Goal: Task Accomplishment & Management: Complete application form

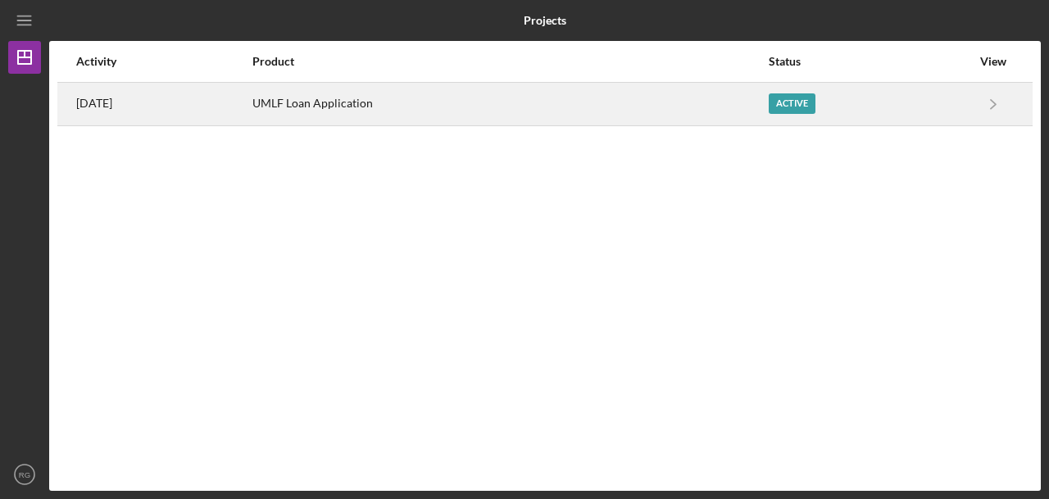
click at [489, 120] on div "UMLF Loan Application" at bounding box center [509, 104] width 514 height 41
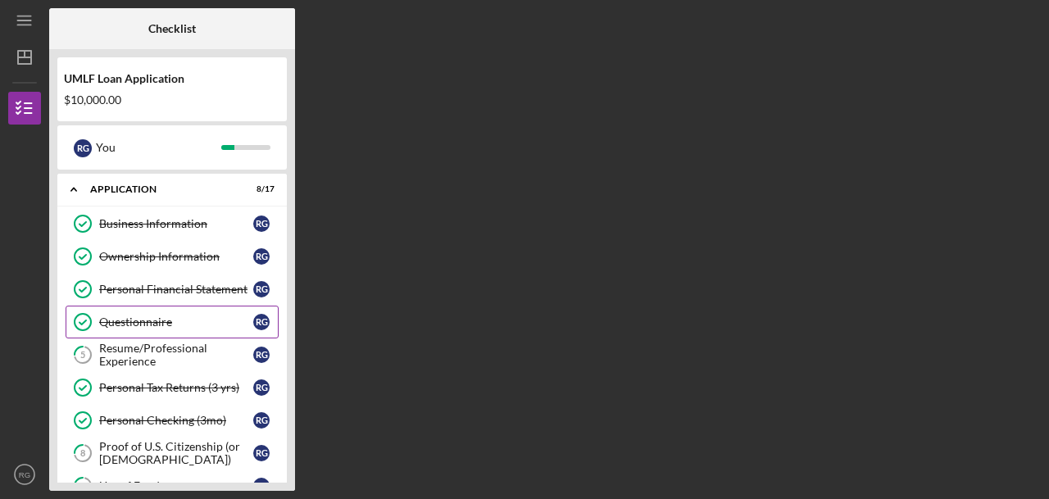
click at [152, 332] on link "Questionnaire Questionnaire R G" at bounding box center [172, 322] width 213 height 33
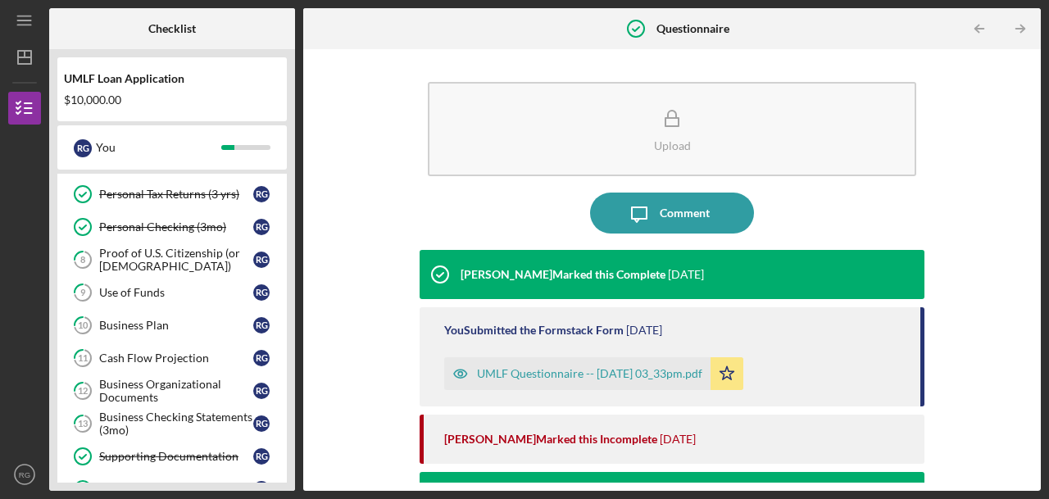
scroll to position [197, 0]
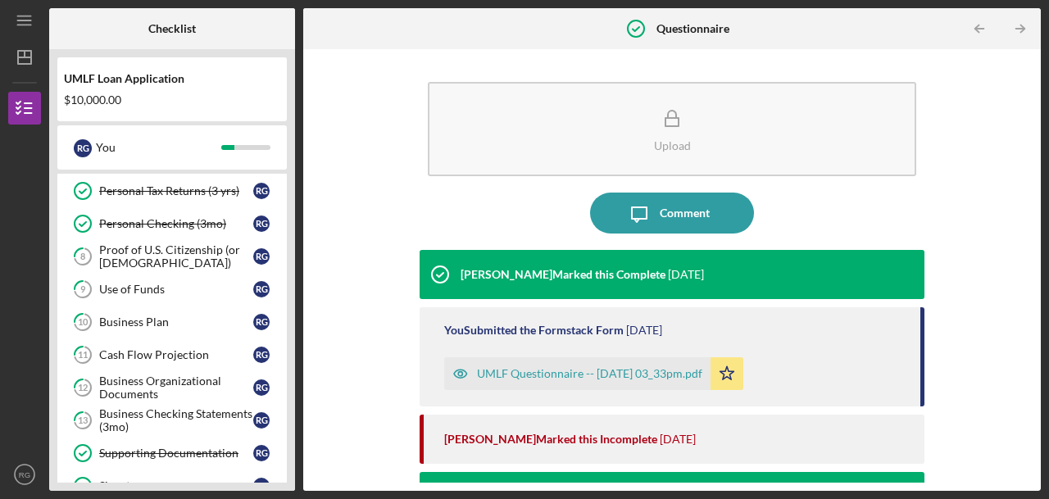
click at [152, 332] on link "10 Business Plan R G" at bounding box center [172, 322] width 213 height 33
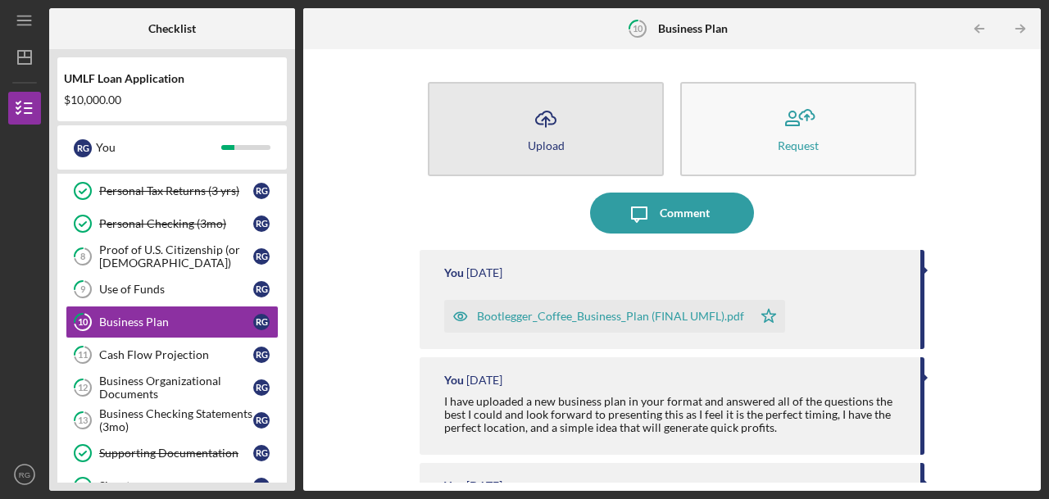
click at [549, 135] on icon "Icon/Upload" at bounding box center [545, 118] width 41 height 41
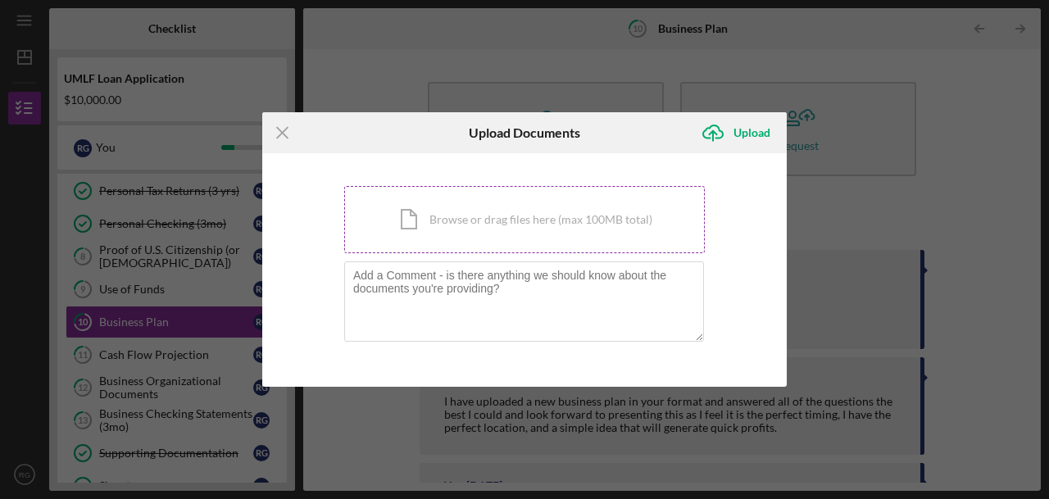
click at [474, 225] on div "Icon/Document Browse or drag files here (max 100MB total) Tap to choose files o…" at bounding box center [524, 219] width 360 height 67
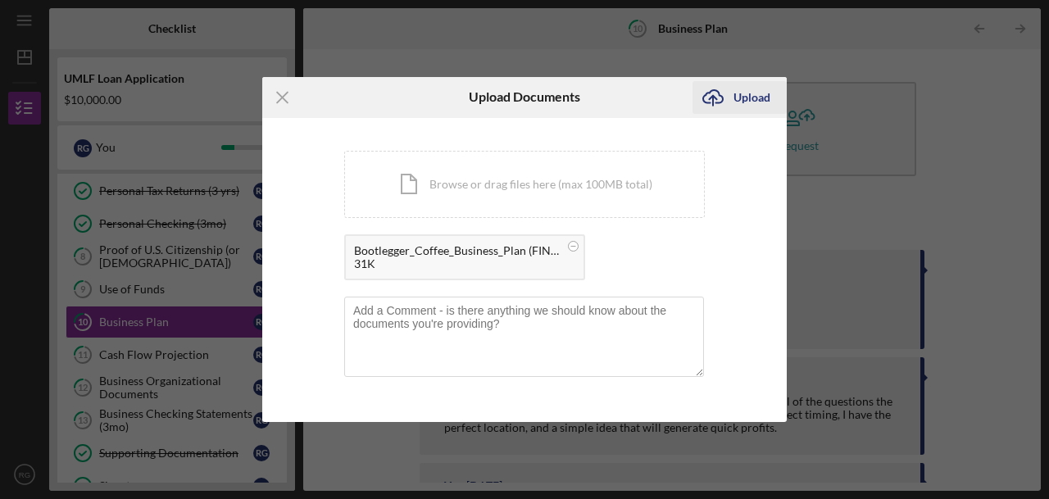
click at [734, 104] on div "Upload" at bounding box center [751, 97] width 37 height 33
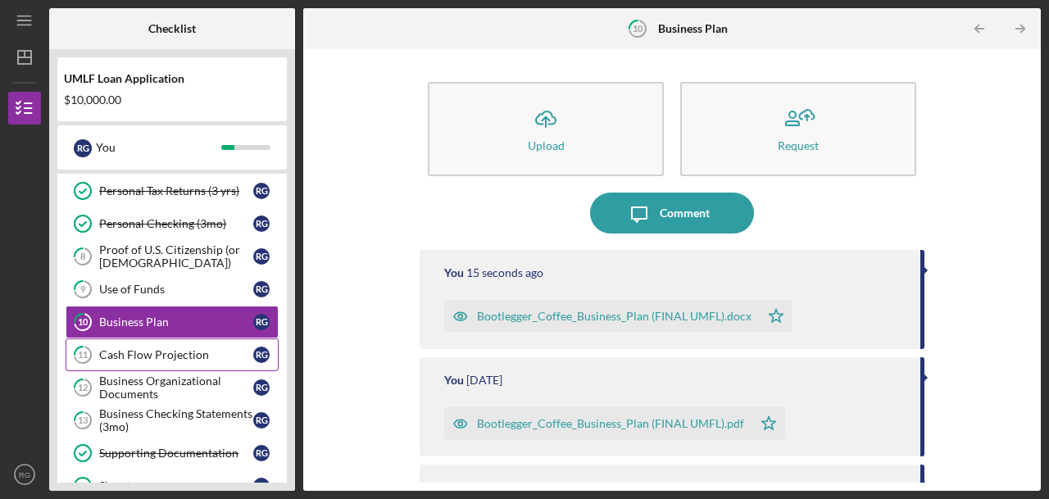
click at [186, 348] on div "Cash Flow Projection" at bounding box center [176, 354] width 154 height 13
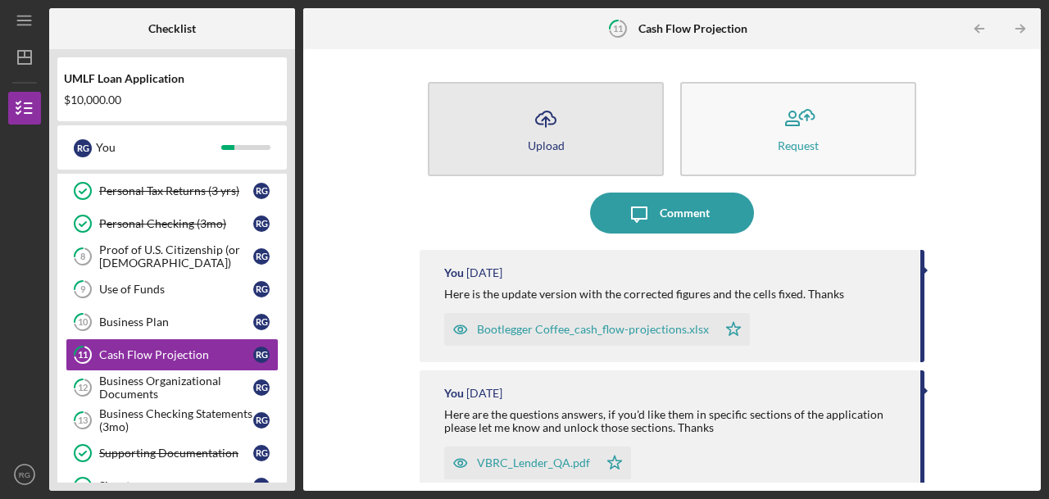
click at [554, 150] on div "Upload" at bounding box center [546, 145] width 37 height 12
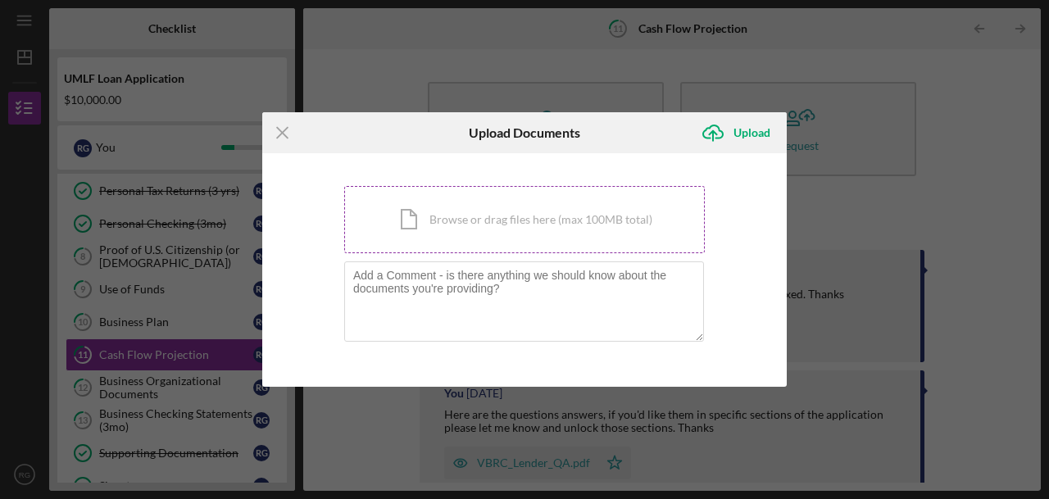
click at [547, 222] on div "Icon/Document Browse or drag files here (max 100MB total) Tap to choose files o…" at bounding box center [524, 219] width 360 height 67
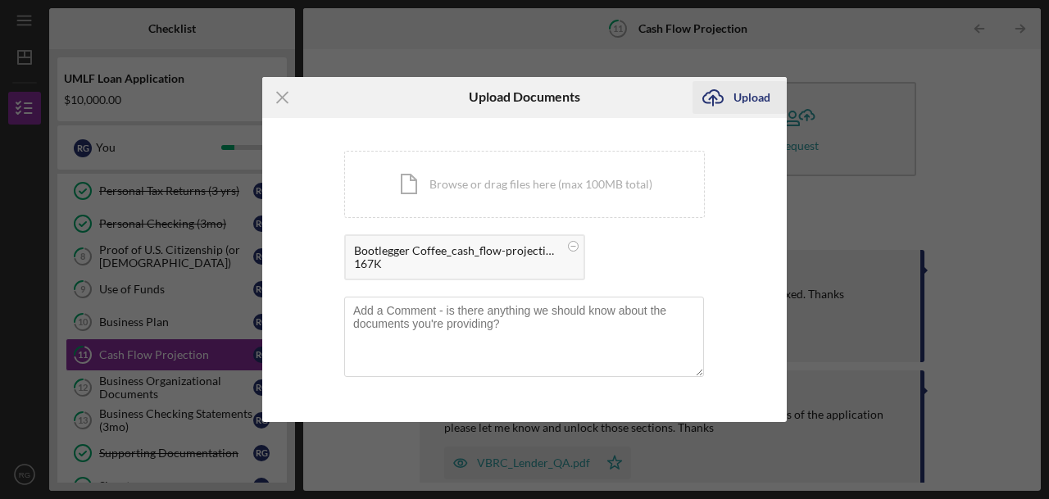
click at [750, 94] on div "Upload" at bounding box center [751, 97] width 37 height 33
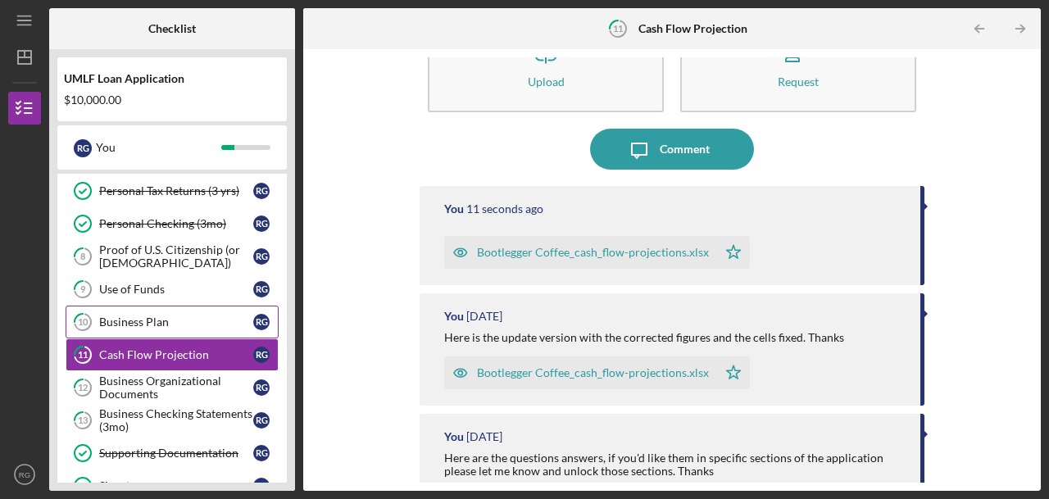
scroll to position [66, 0]
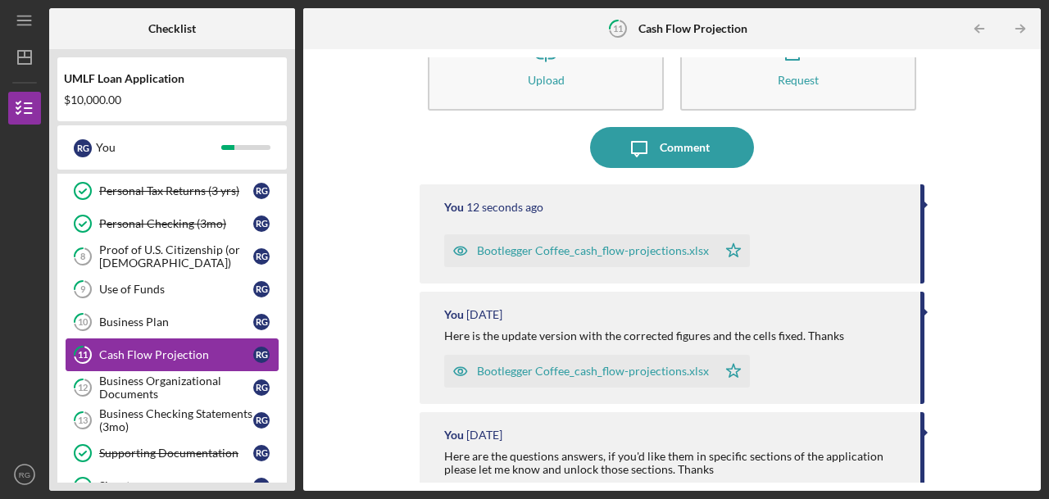
click at [197, 356] on link "11 Cash Flow Projection R G" at bounding box center [172, 354] width 213 height 33
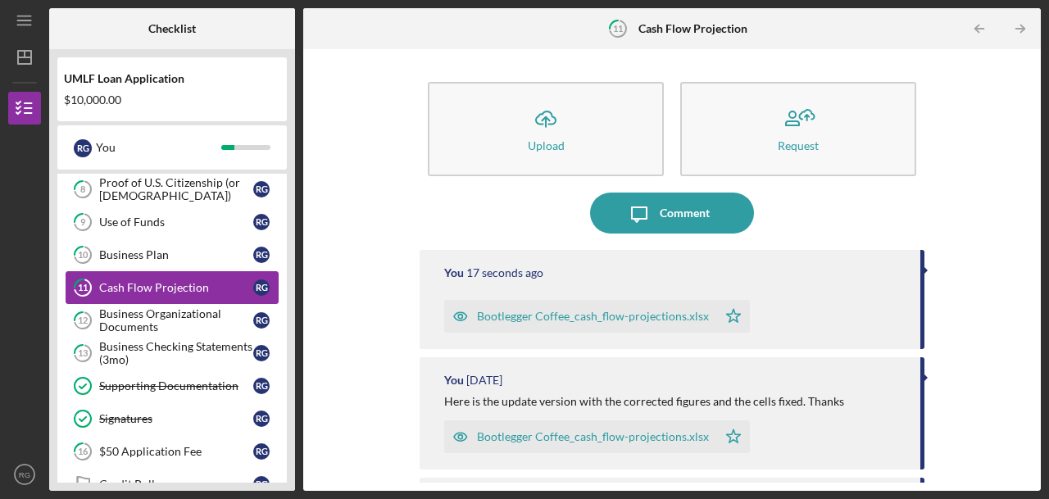
scroll to position [262, 0]
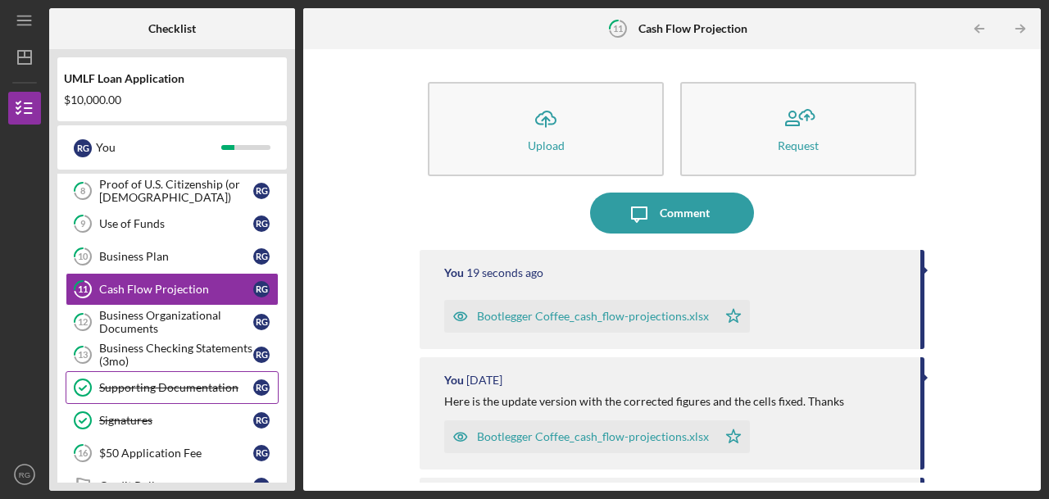
click at [198, 381] on div "Supporting Documentation" at bounding box center [176, 387] width 154 height 13
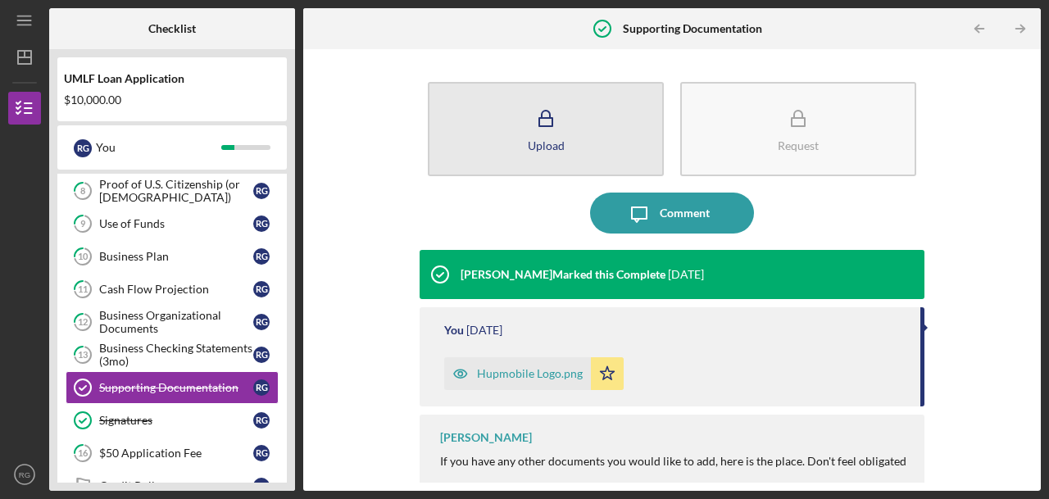
click at [536, 117] on icon "button" at bounding box center [545, 118] width 41 height 41
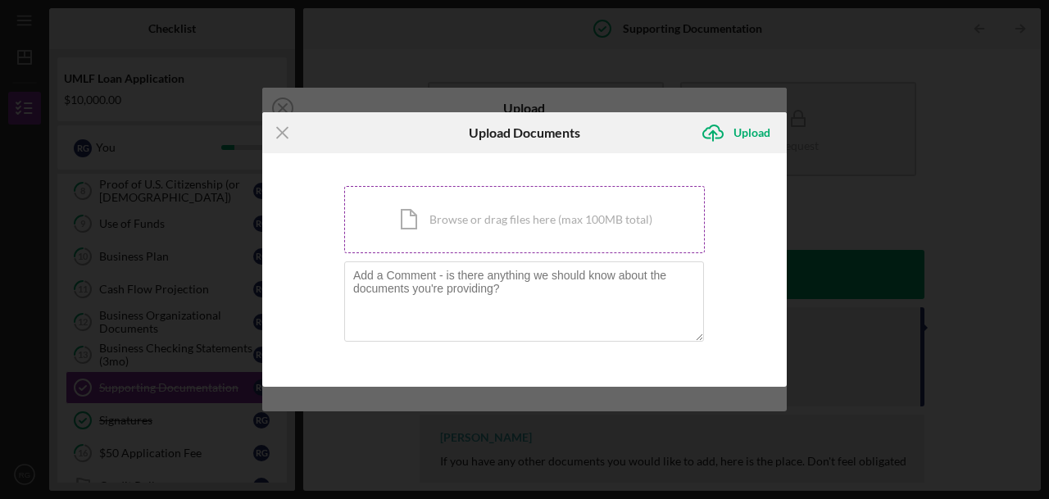
click at [488, 212] on div "Icon/Document Browse or drag files here (max 100MB total) Tap to choose files o…" at bounding box center [524, 219] width 360 height 67
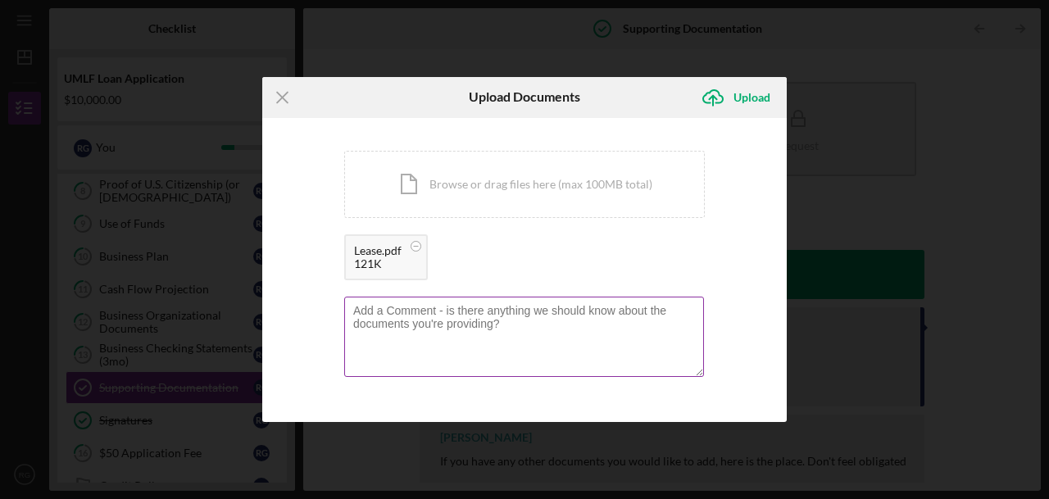
click at [424, 318] on textarea at bounding box center [524, 337] width 360 height 80
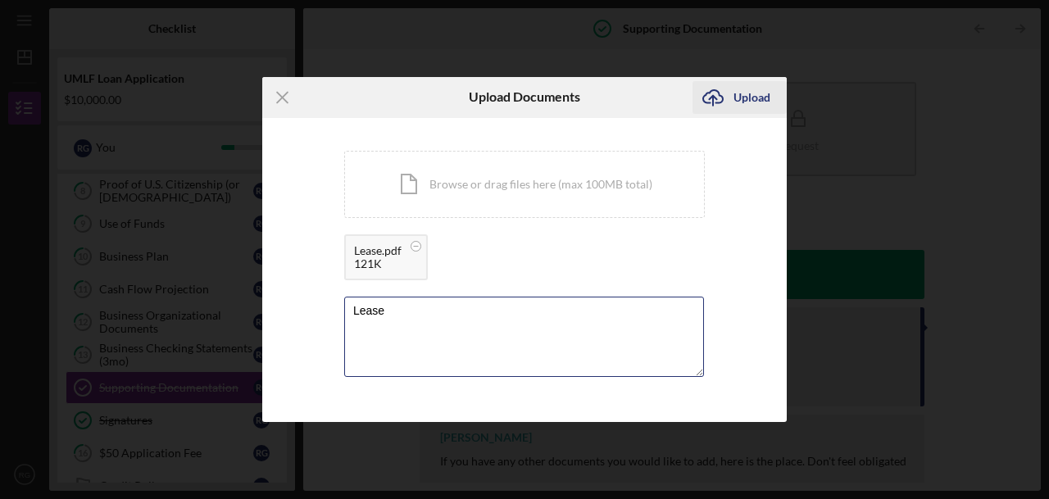
type textarea "Lease"
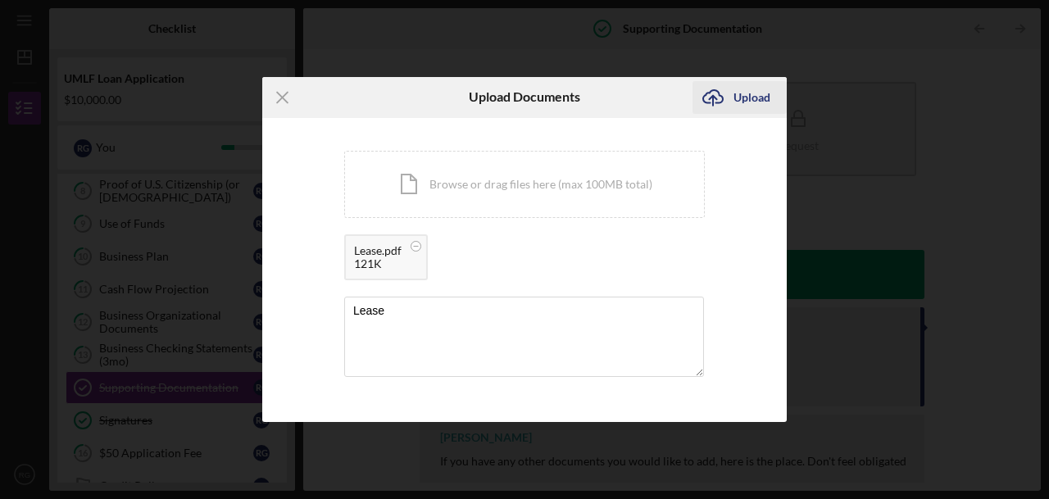
click at [737, 93] on div "Upload" at bounding box center [751, 97] width 37 height 33
